Goal: Task Accomplishment & Management: Manage account settings

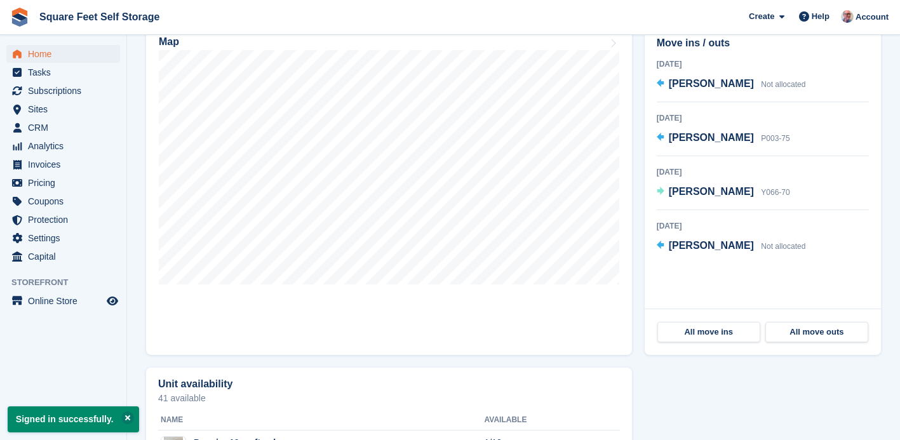
scroll to position [382, 0]
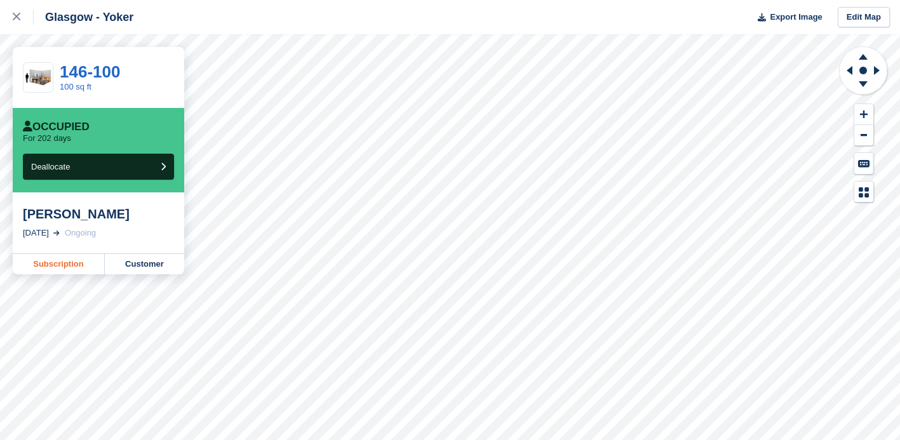
click at [58, 269] on link "Subscription" at bounding box center [59, 264] width 92 height 20
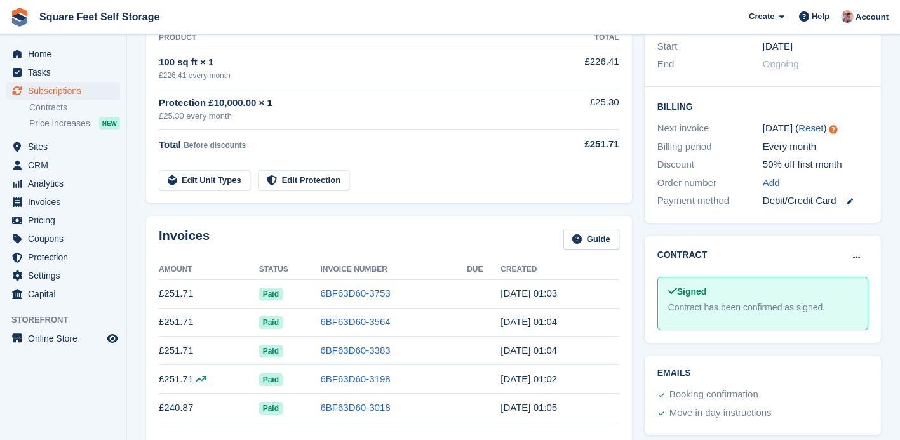
scroll to position [247, 0]
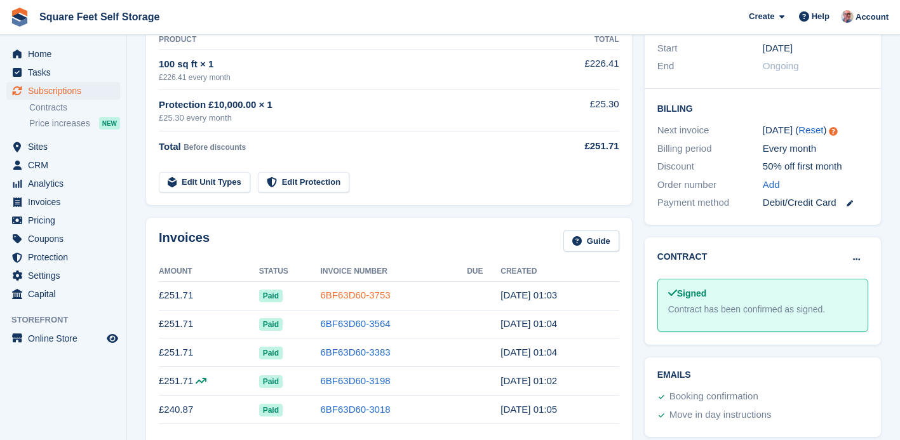
click at [330, 296] on link "6BF63D60-3753" at bounding box center [356, 294] width 70 height 11
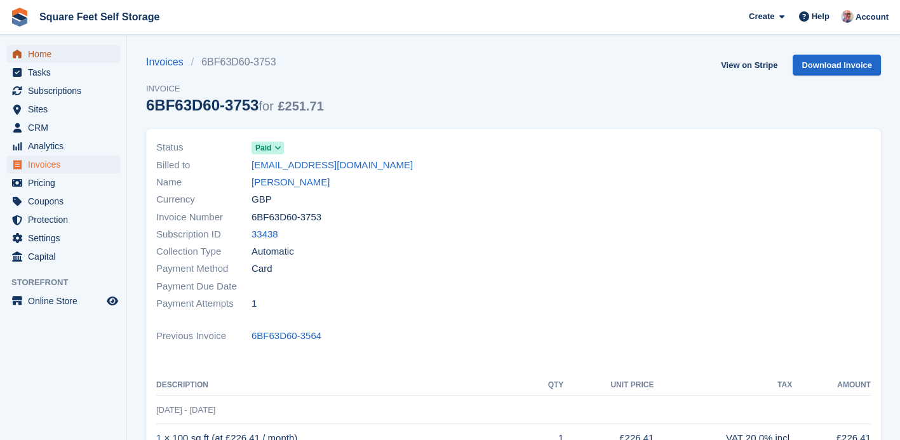
click at [63, 57] on span "Home" at bounding box center [66, 54] width 76 height 18
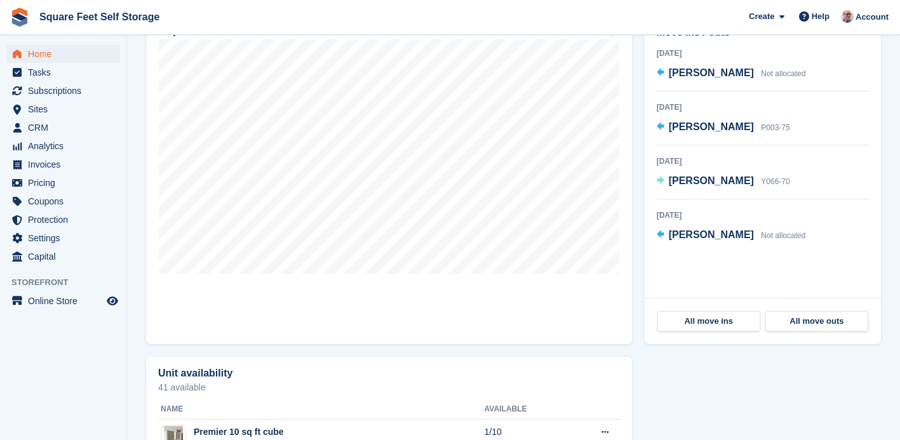
scroll to position [441, 0]
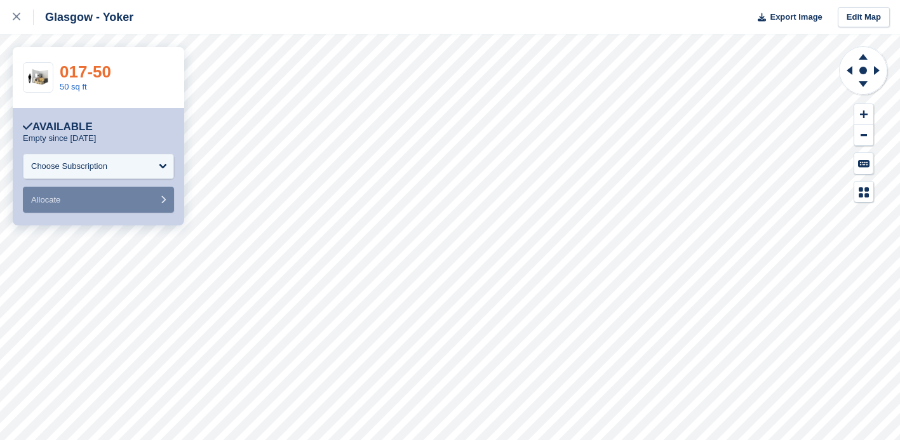
click at [103, 69] on link "017-50" at bounding box center [85, 71] width 51 height 19
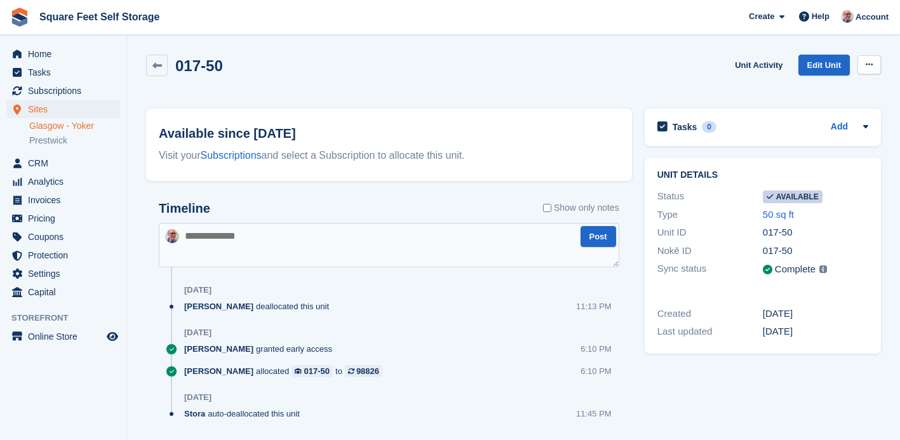
click at [867, 66] on icon at bounding box center [868, 64] width 7 height 8
click at [813, 92] on p "Make unavailable" at bounding box center [819, 89] width 110 height 17
click at [72, 123] on link "Glasgow - Yoker" at bounding box center [74, 126] width 91 height 12
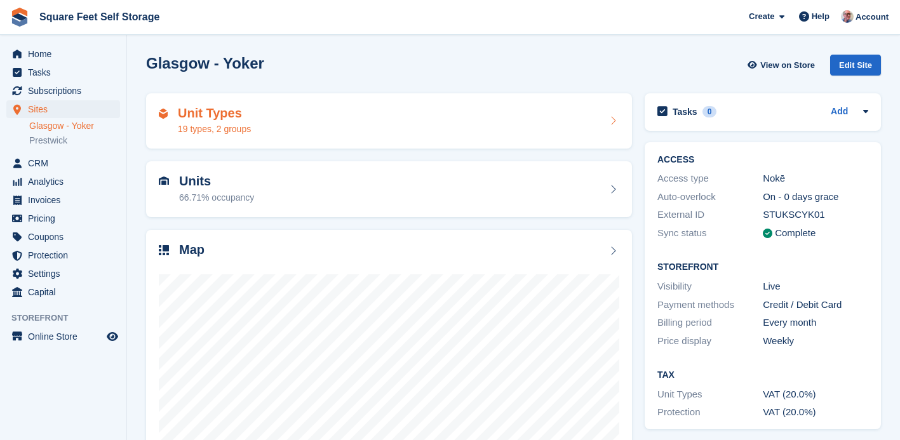
click at [337, 113] on div "Unit Types 19 types, 2 groups" at bounding box center [389, 121] width 460 height 30
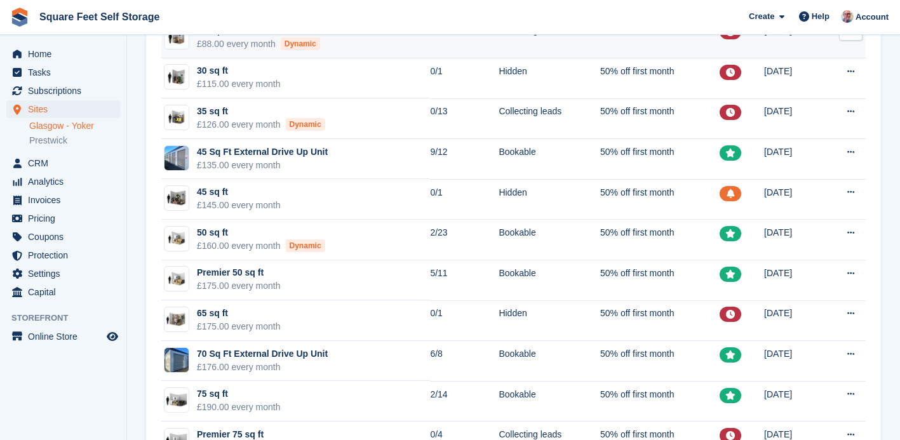
scroll to position [225, 0]
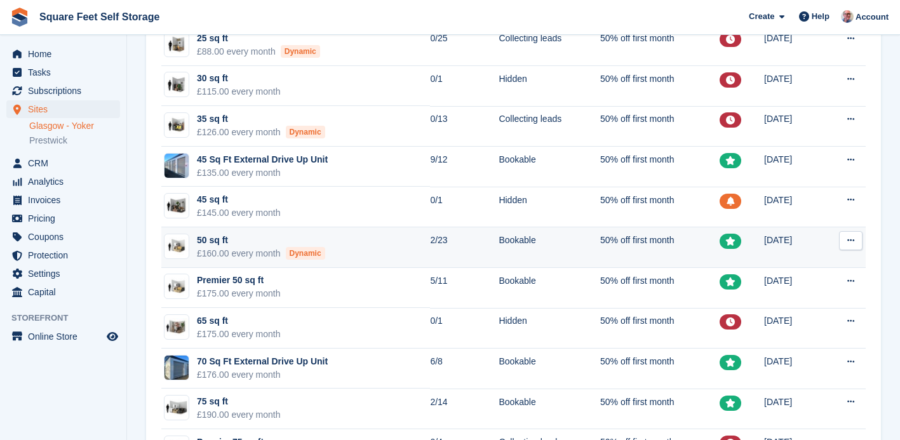
click at [430, 251] on td "2/23" at bounding box center [464, 247] width 69 height 41
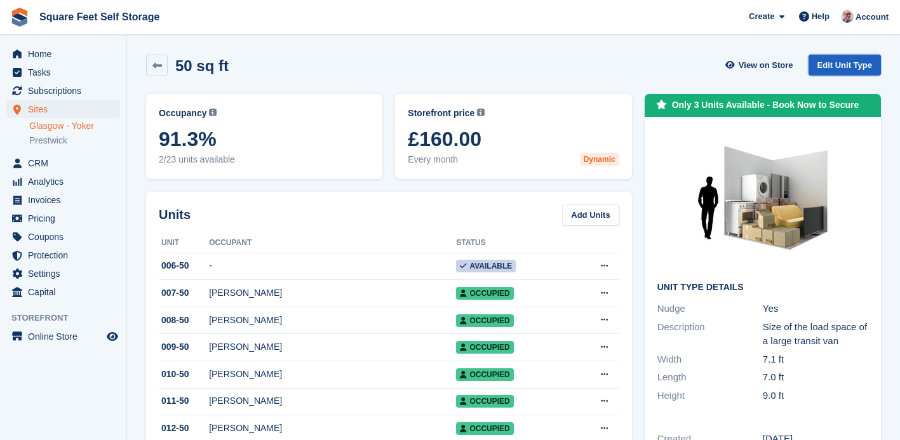
click at [840, 67] on link "Edit Unit Type" at bounding box center [844, 65] width 72 height 21
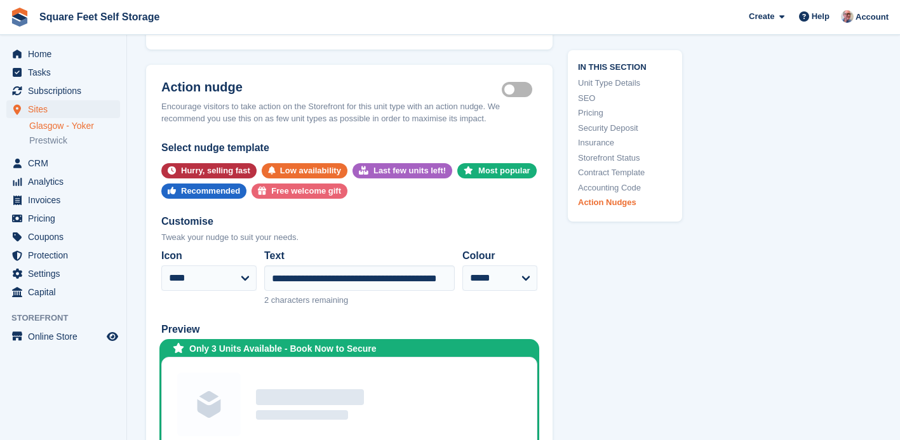
scroll to position [2493, 0]
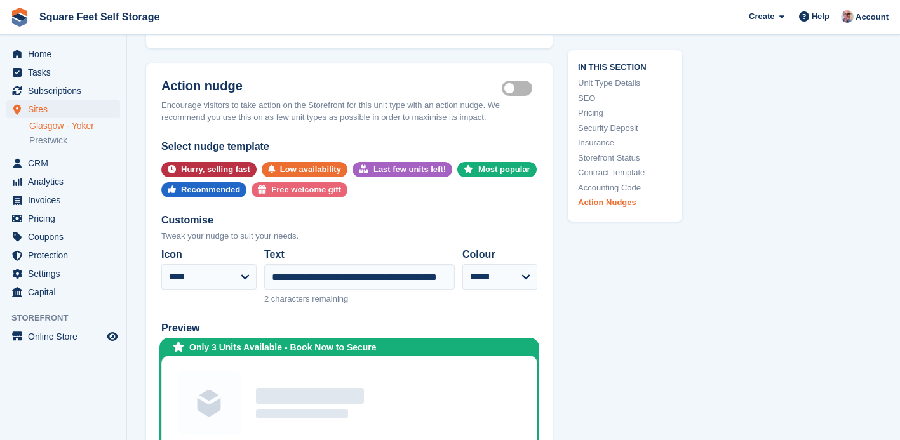
click at [217, 347] on div "Only 3 Units Available - Book Now to Secure" at bounding box center [282, 347] width 187 height 13
click at [300, 279] on input "**********" at bounding box center [359, 276] width 190 height 25
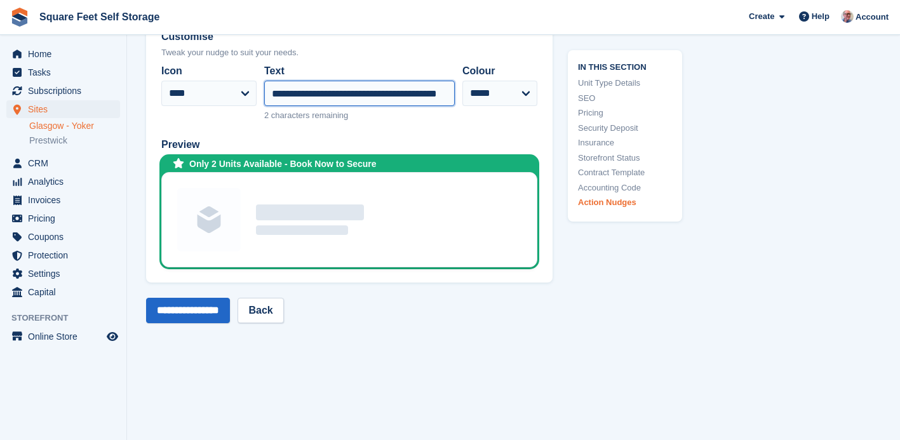
scroll to position [2808, 0]
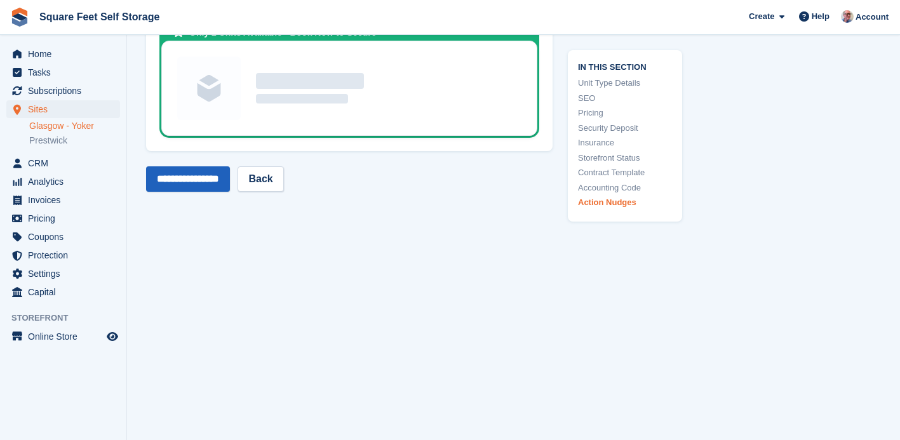
type input "**********"
click at [202, 181] on input "**********" at bounding box center [188, 178] width 84 height 25
